Goal: Navigation & Orientation: Find specific page/section

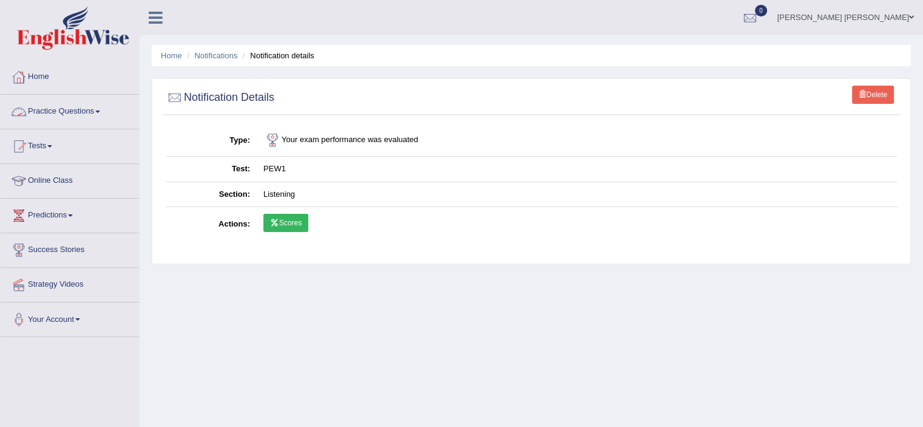
click at [50, 77] on link "Home" at bounding box center [70, 75] width 138 height 30
